Goal: Information Seeking & Learning: Learn about a topic

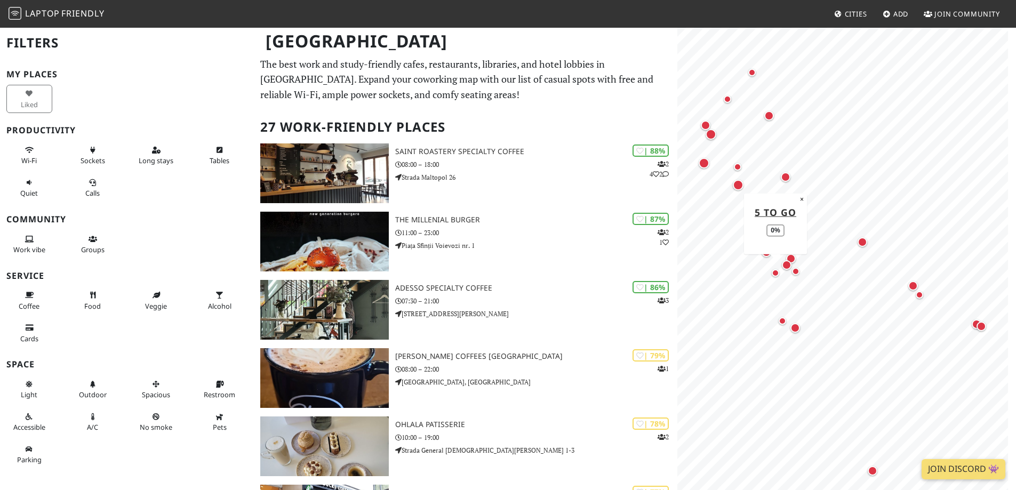
click at [775, 278] on div "Map marker" at bounding box center [775, 273] width 13 height 13
click at [786, 324] on div "Map marker" at bounding box center [782, 321] width 13 height 13
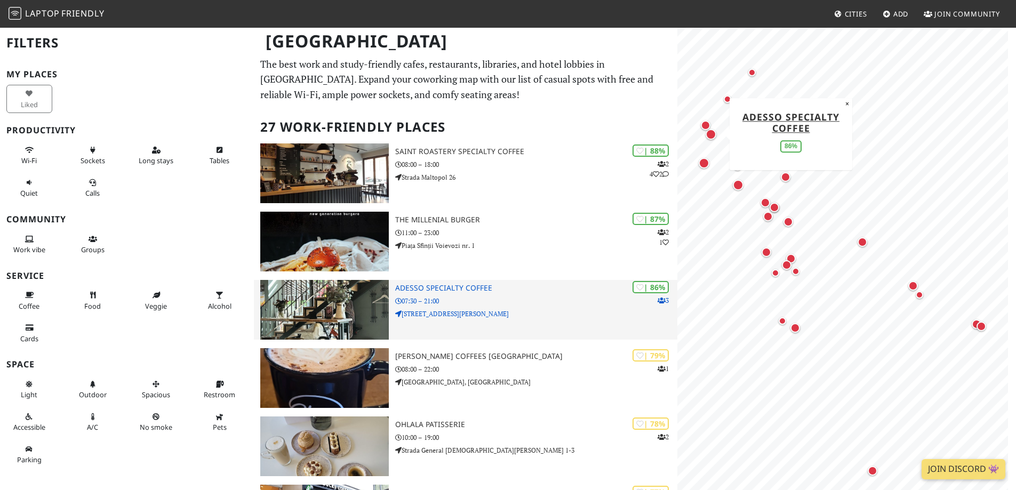
click at [350, 307] on img at bounding box center [324, 310] width 129 height 60
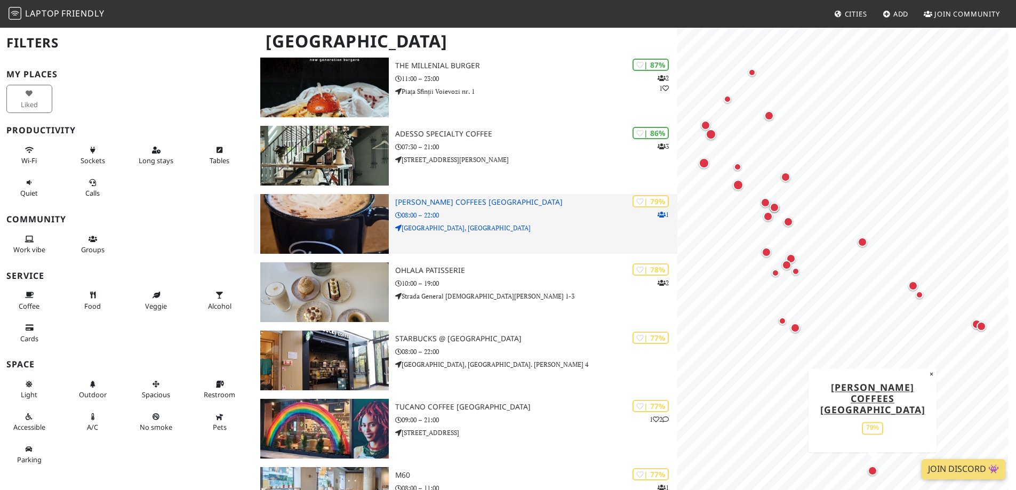
scroll to position [160, 0]
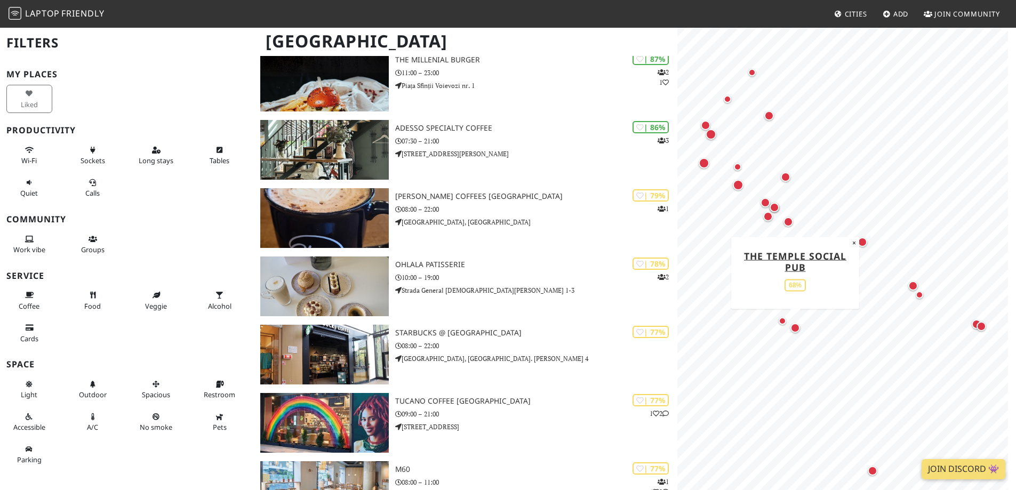
click at [799, 329] on div "Map marker" at bounding box center [796, 328] width 10 height 10
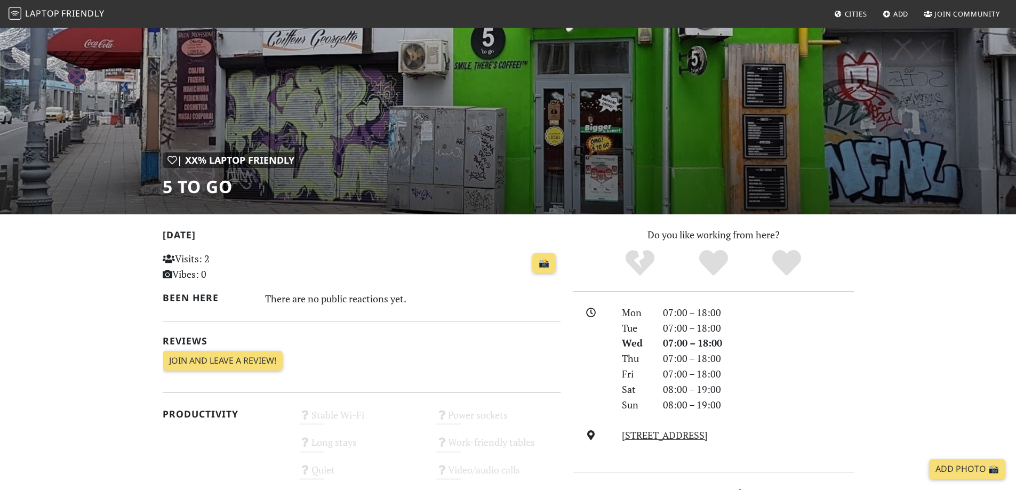
scroll to position [53, 0]
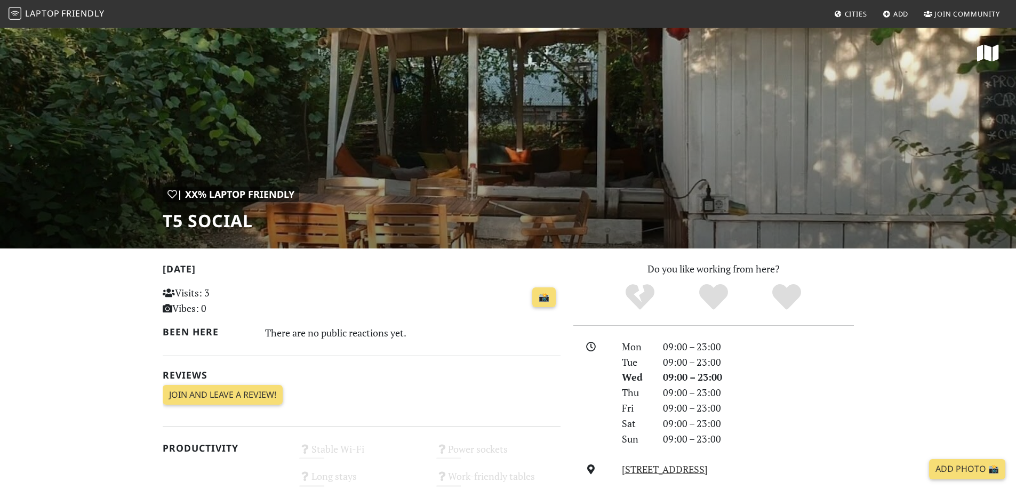
click at [410, 156] on div "| XX% Laptop Friendly T5 Social" at bounding box center [508, 138] width 1016 height 222
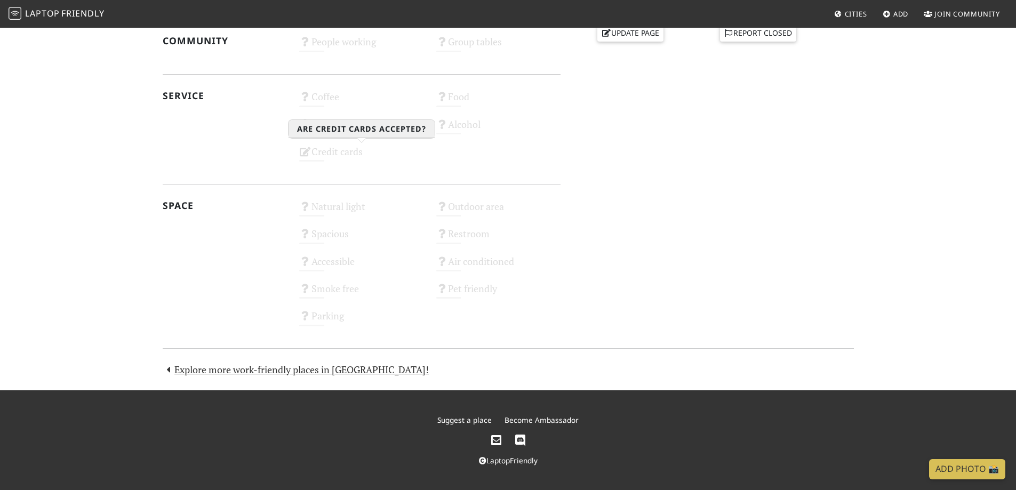
scroll to position [517, 0]
drag, startPoint x: 417, startPoint y: 160, endPoint x: 419, endPoint y: 198, distance: 38.0
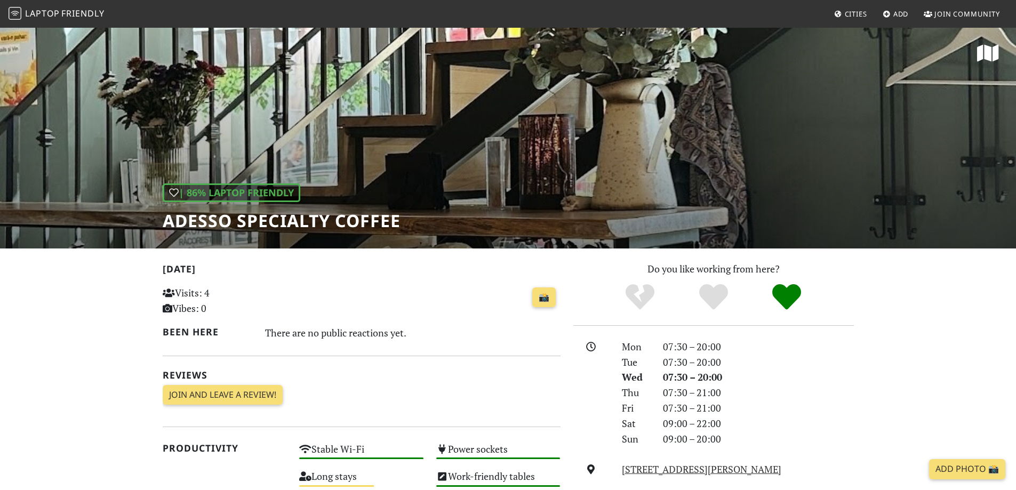
click at [318, 161] on div "| 86% Laptop Friendly ADESSO Specialty Coffee" at bounding box center [508, 138] width 1016 height 222
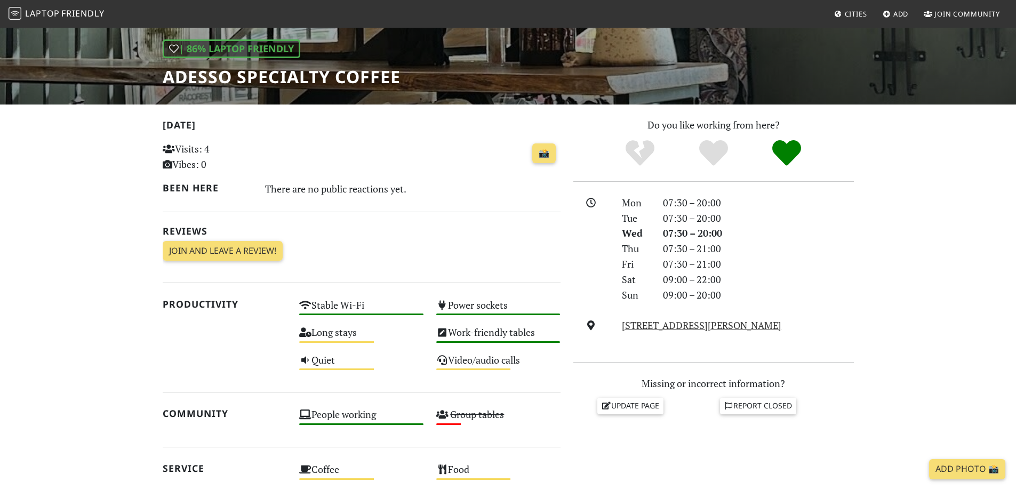
scroll to position [91, 0]
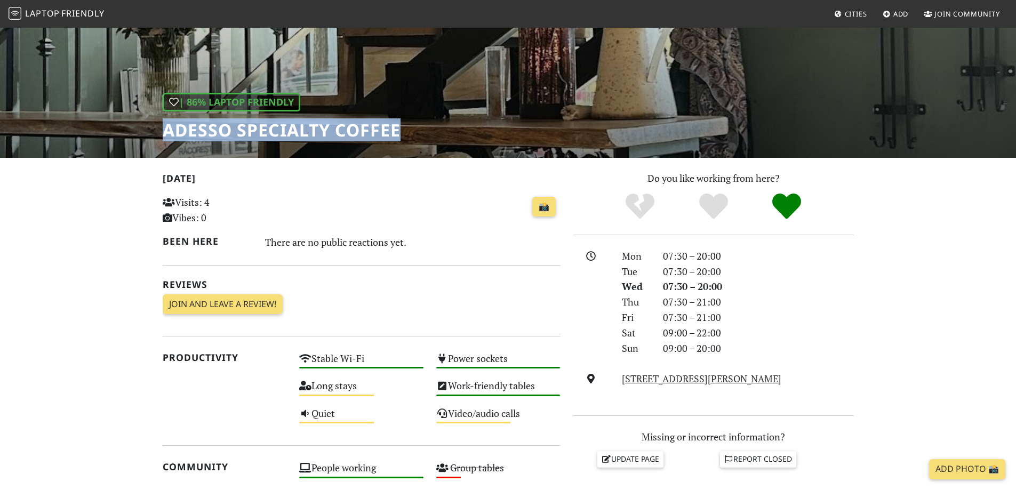
drag, startPoint x: 167, startPoint y: 126, endPoint x: 406, endPoint y: 123, distance: 238.5
click at [406, 123] on div "| 86% Laptop Friendly ADESSO Specialty Coffee" at bounding box center [508, 47] width 1016 height 222
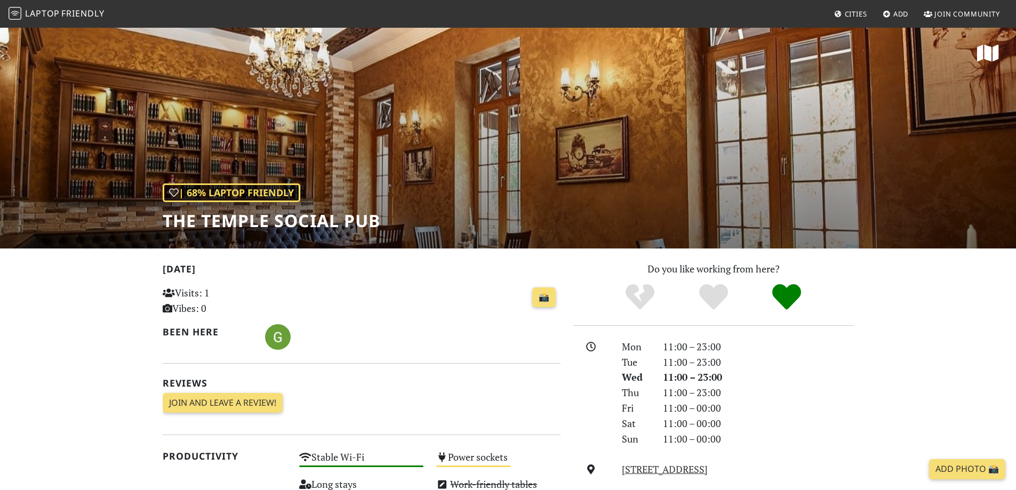
click at [280, 123] on div "| 68% Laptop Friendly The Temple Social Pub" at bounding box center [508, 138] width 1016 height 222
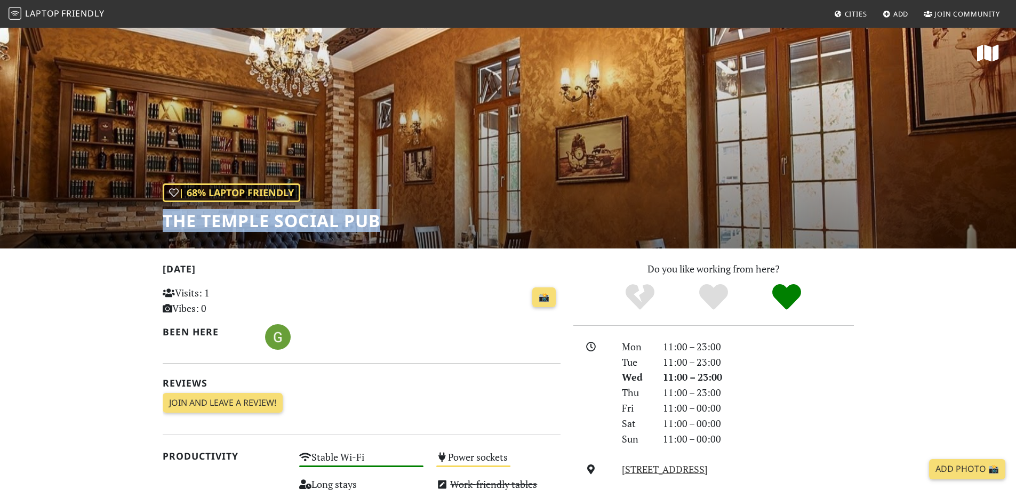
drag, startPoint x: 165, startPoint y: 219, endPoint x: 365, endPoint y: 217, distance: 200.6
click at [389, 214] on div "| 68% Laptop Friendly The Temple Social Pub" at bounding box center [508, 138] width 1016 height 222
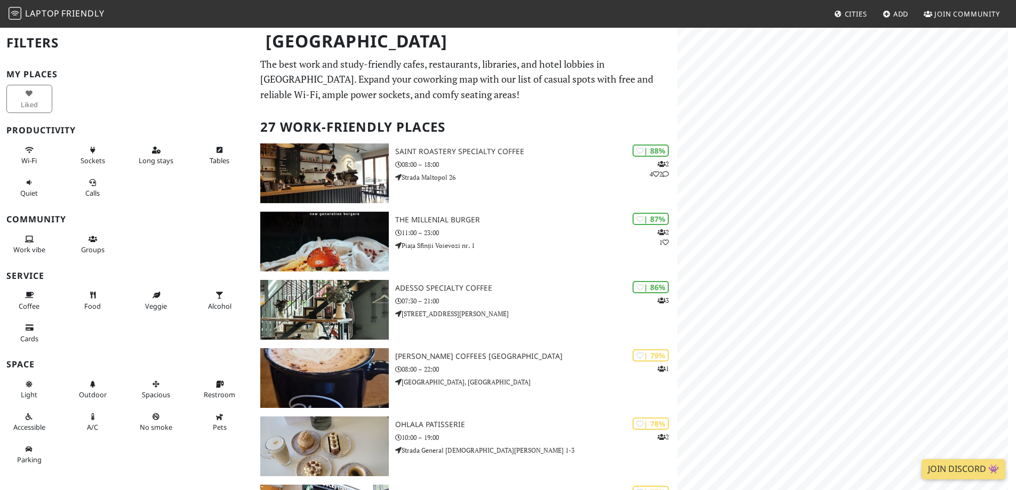
scroll to position [160, 0]
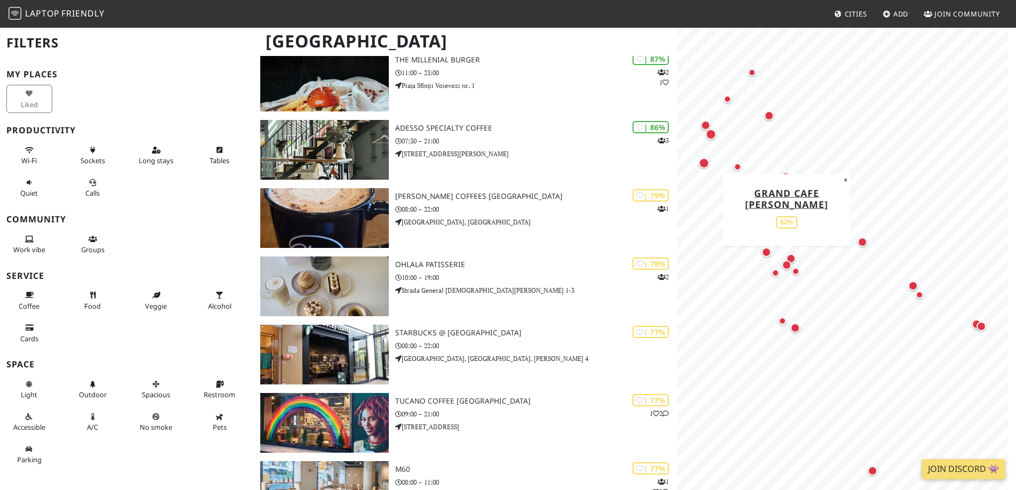
click at [784, 262] on div "Map marker" at bounding box center [787, 265] width 10 height 10
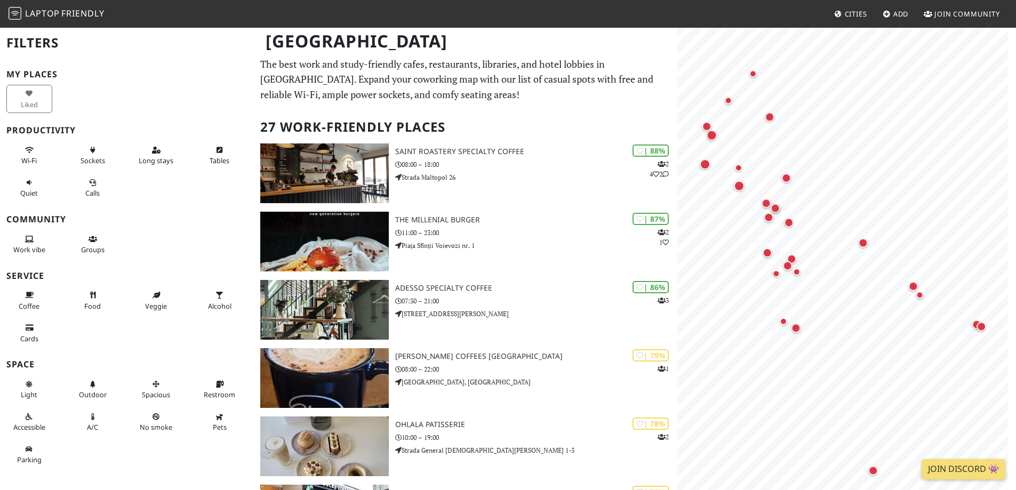
scroll to position [160, 0]
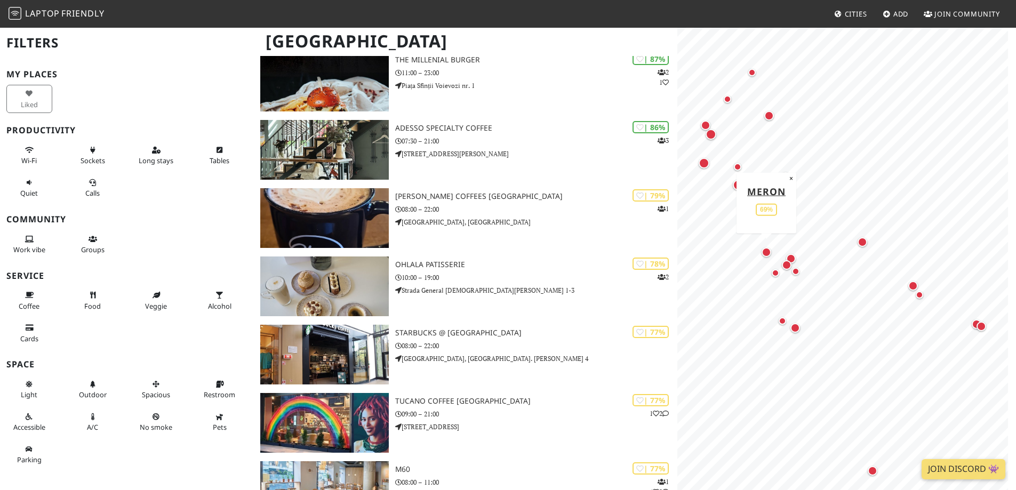
click at [765, 254] on div "Map marker" at bounding box center [767, 253] width 10 height 10
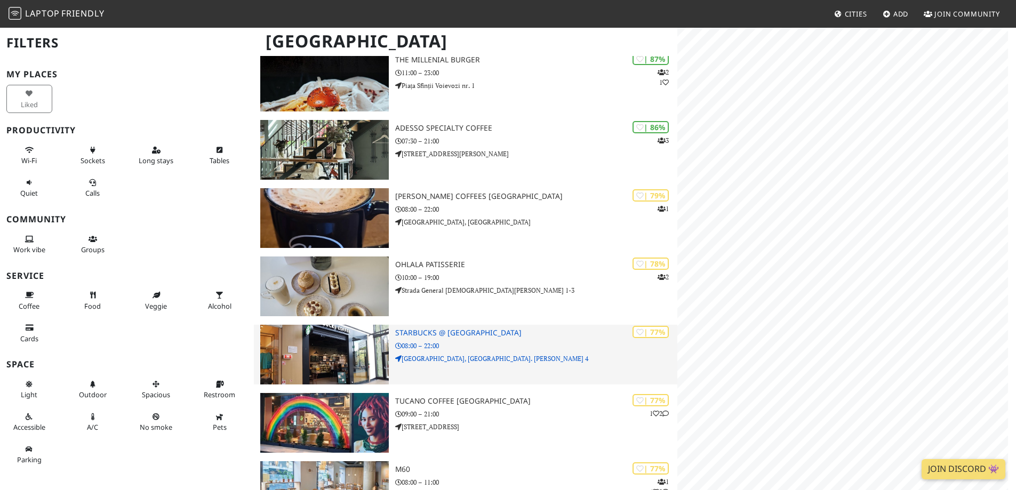
scroll to position [160, 0]
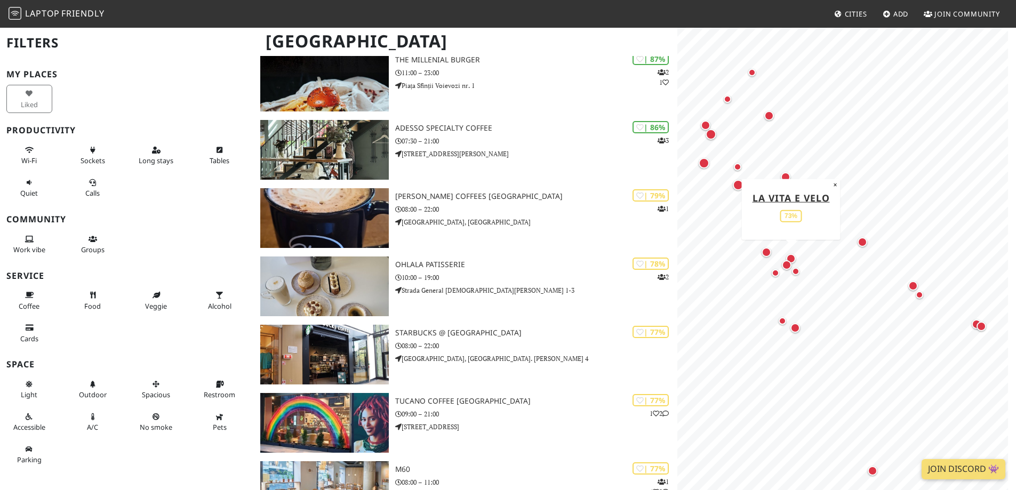
click at [791, 258] on div "Map marker" at bounding box center [791, 259] width 10 height 10
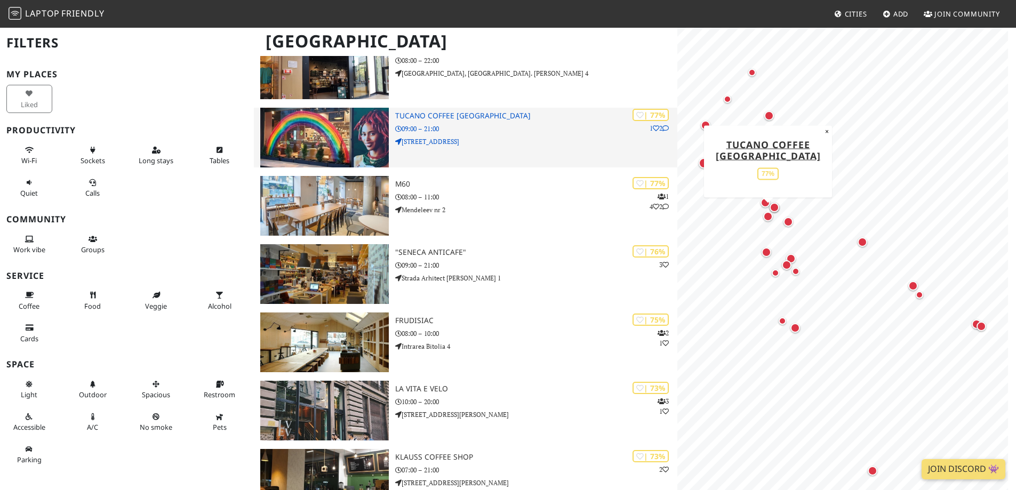
scroll to position [480, 0]
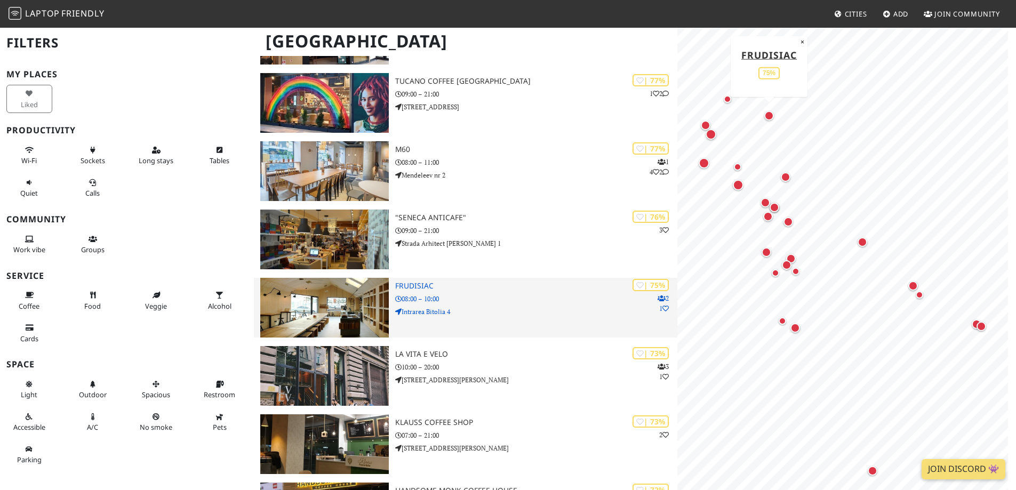
click at [409, 283] on h3 "Frudisiac" at bounding box center [536, 286] width 282 height 9
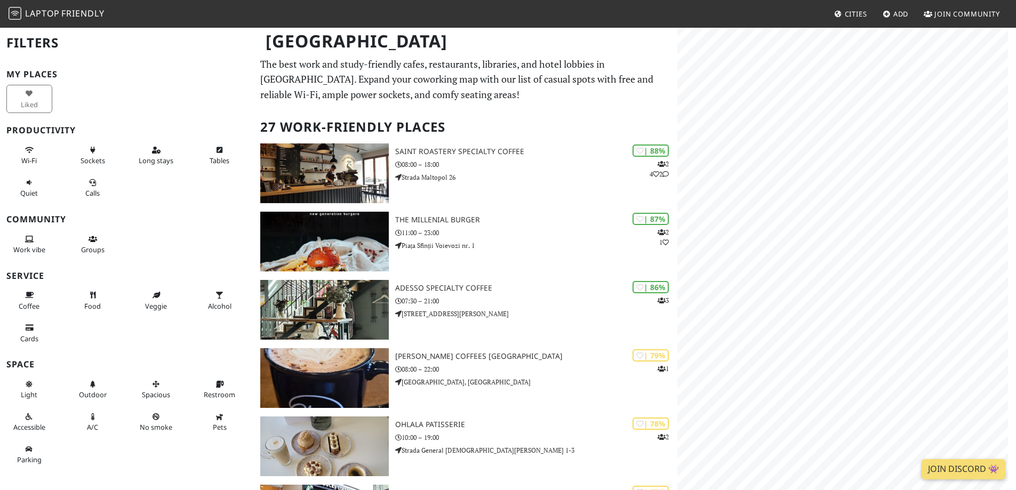
scroll to position [480, 0]
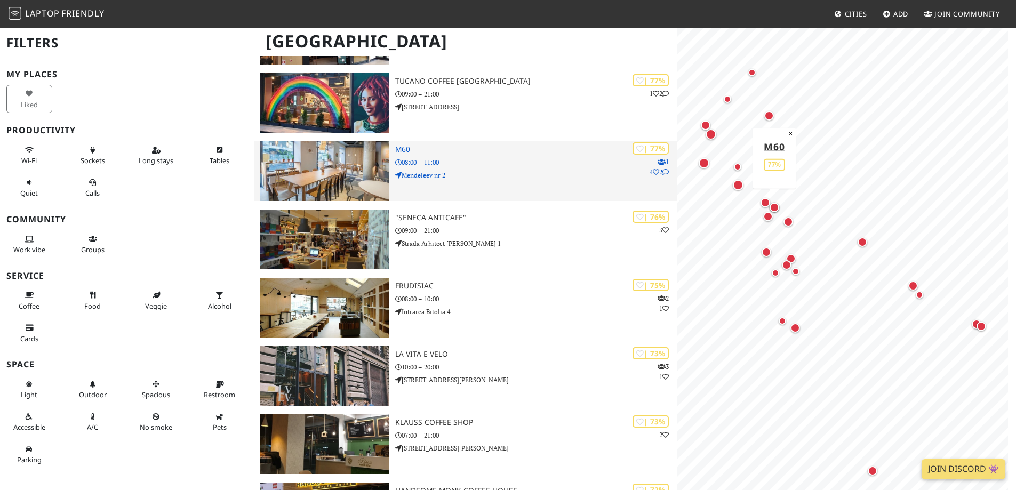
click at [348, 170] on img at bounding box center [324, 171] width 129 height 60
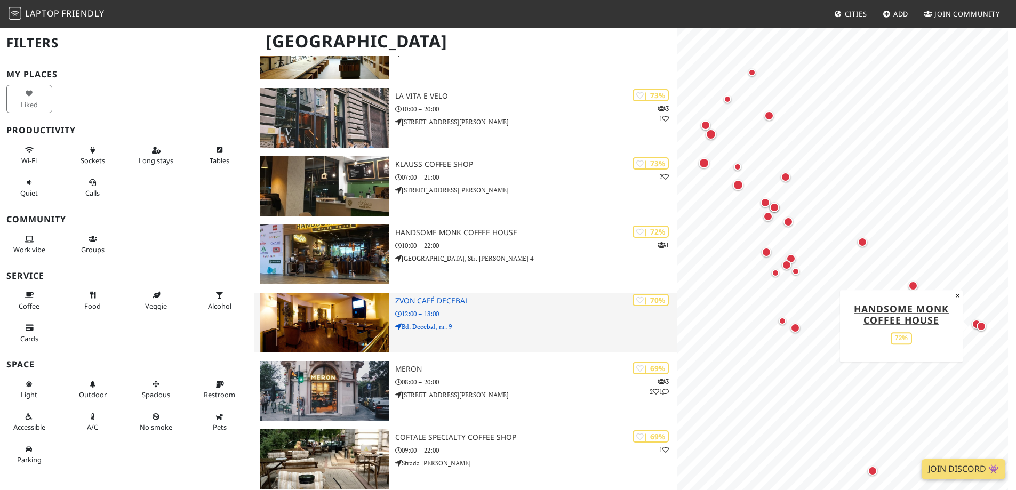
scroll to position [747, 0]
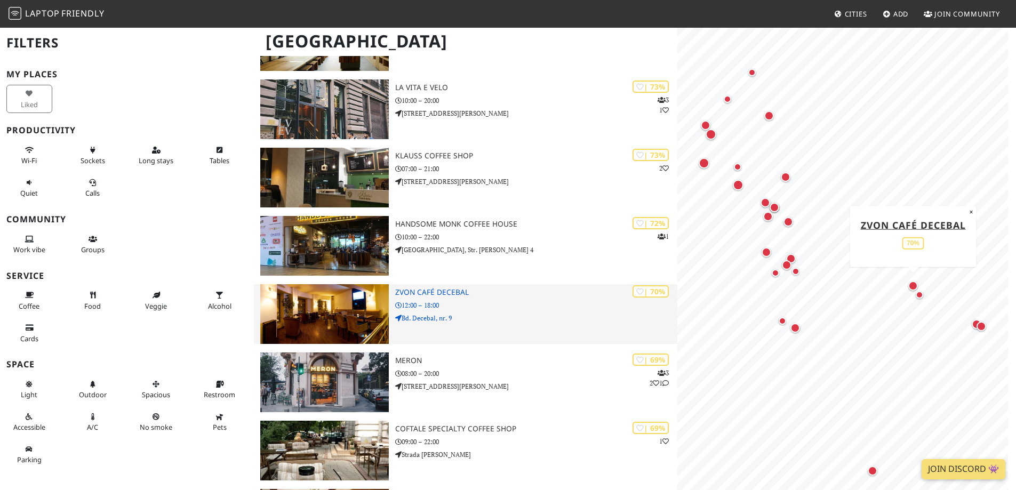
click at [322, 309] on img at bounding box center [324, 314] width 129 height 60
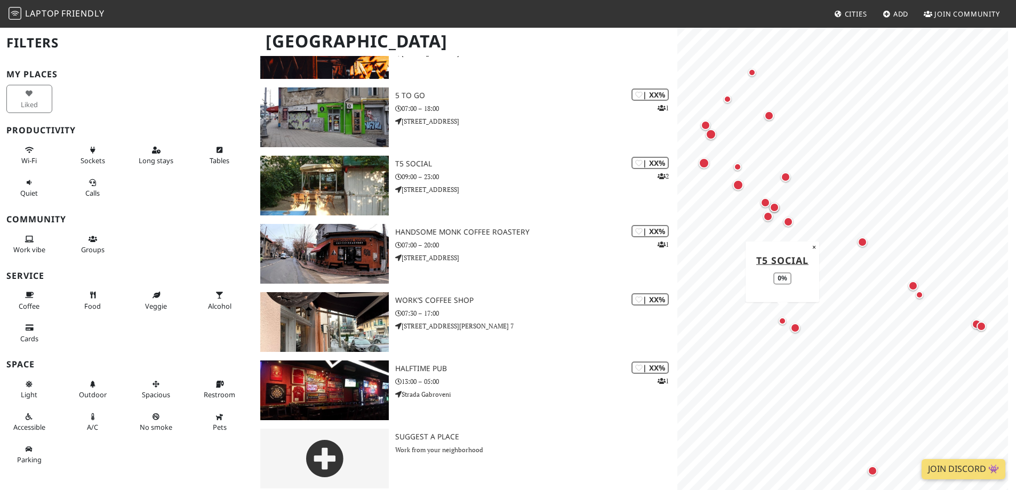
scroll to position [1565, 0]
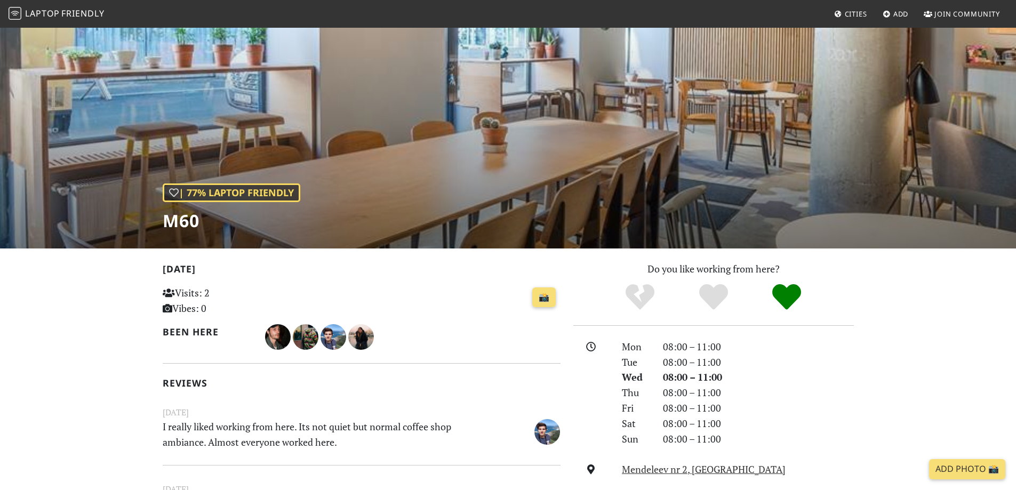
click at [352, 125] on div "| 77% Laptop Friendly M60" at bounding box center [508, 138] width 1016 height 222
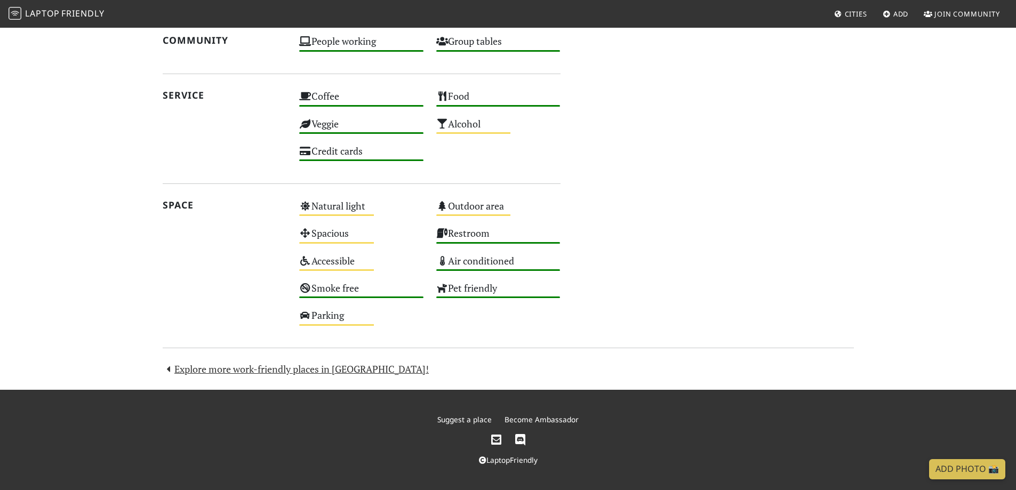
scroll to position [416, 0]
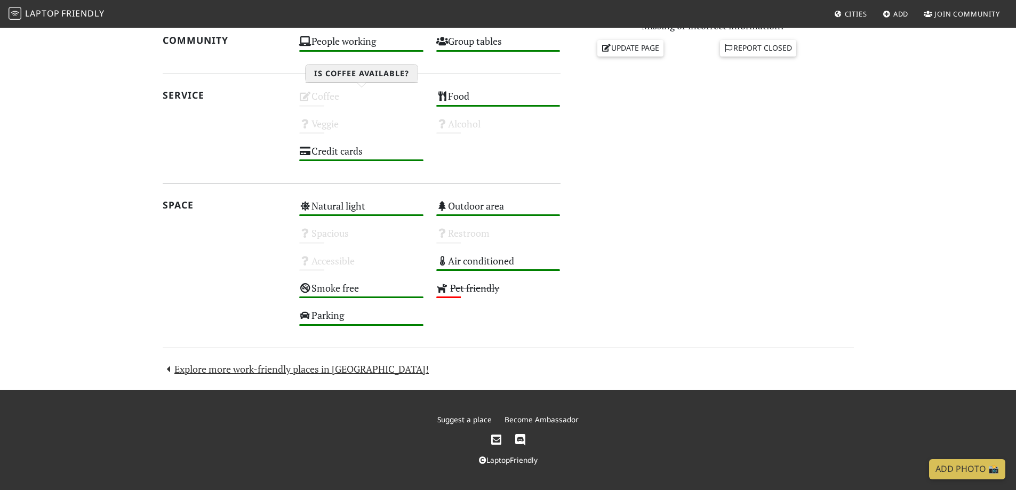
scroll to position [197, 0]
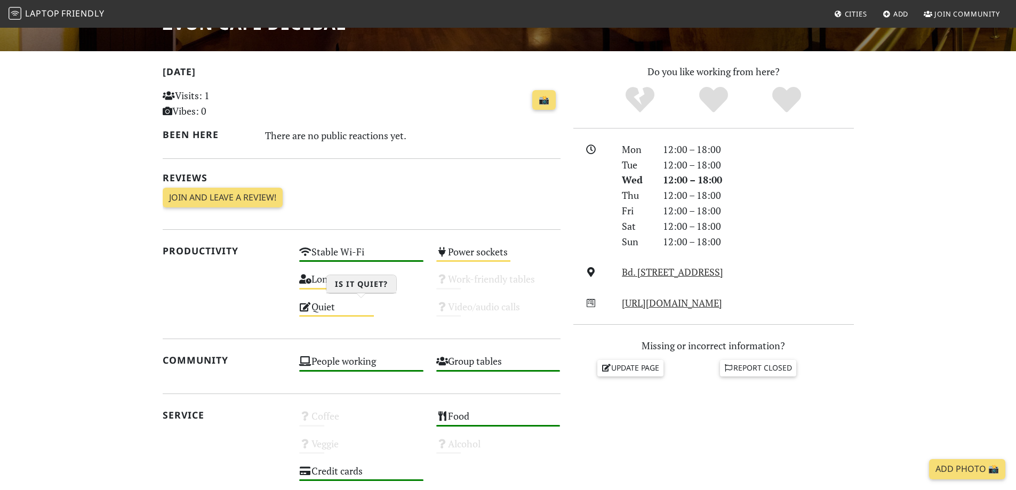
drag, startPoint x: 0, startPoint y: 0, endPoint x: 321, endPoint y: 308, distance: 444.8
